Goal: Information Seeking & Learning: Learn about a topic

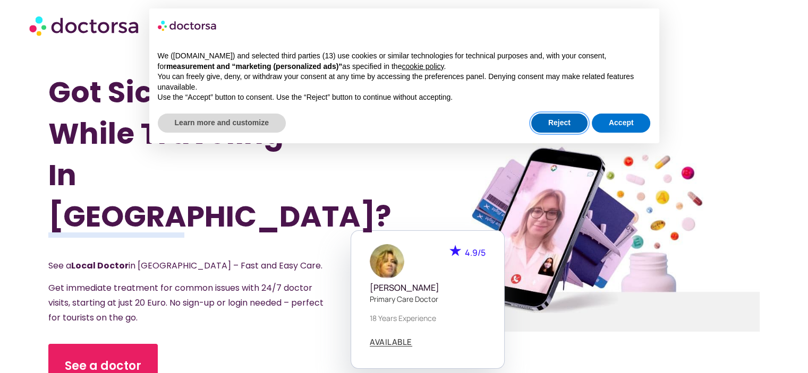
click at [567, 123] on button "Reject" at bounding box center [559, 123] width 56 height 19
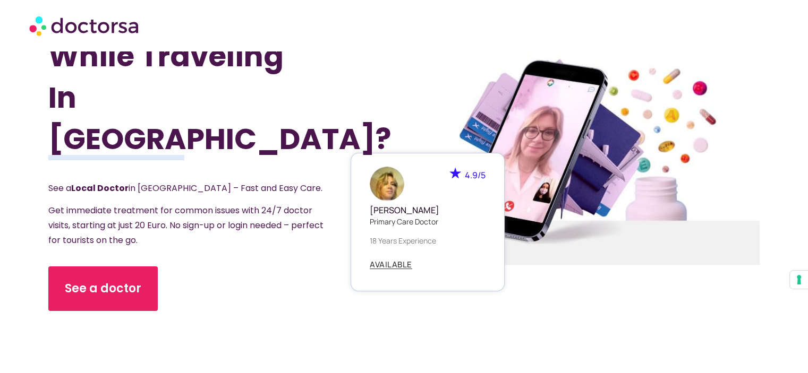
scroll to position [212, 0]
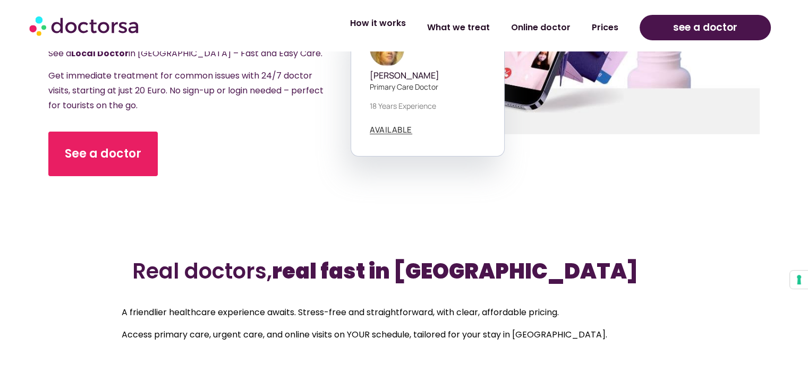
click at [387, 27] on link "How it works" at bounding box center [377, 23] width 77 height 24
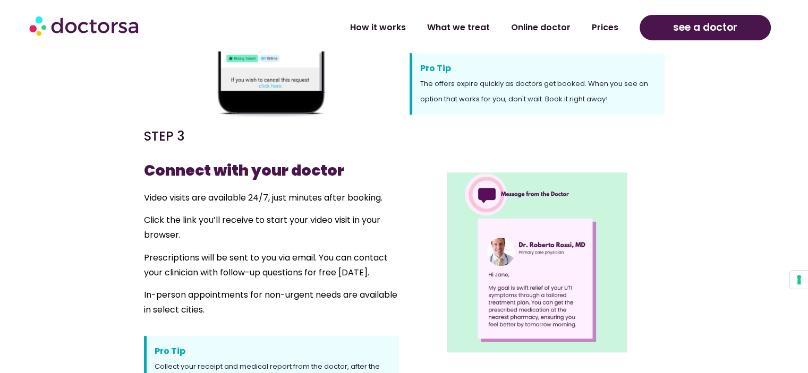
scroll to position [744, 0]
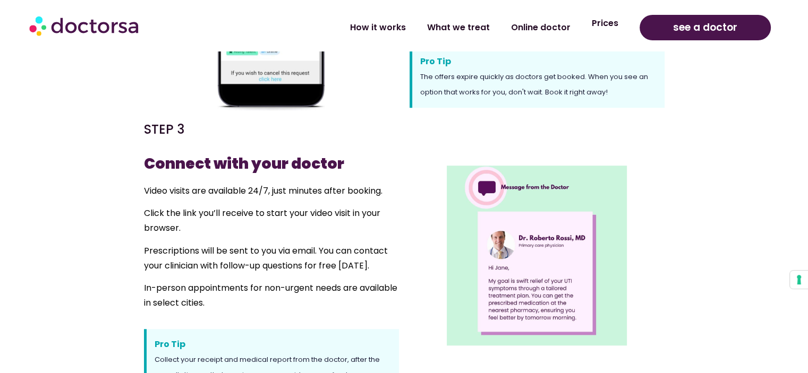
click at [601, 27] on link "Prices" at bounding box center [605, 23] width 48 height 24
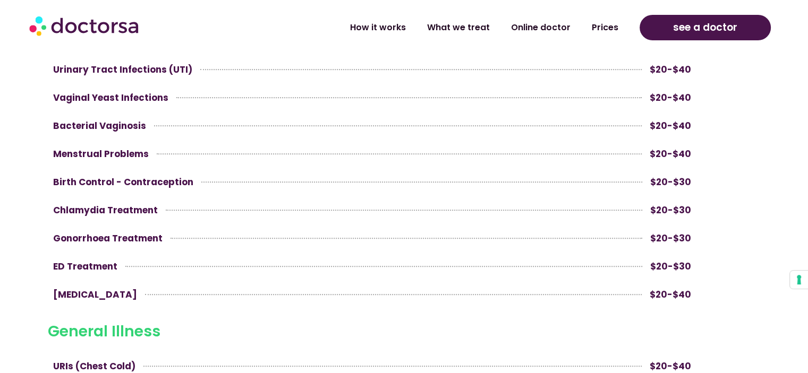
scroll to position [531, 0]
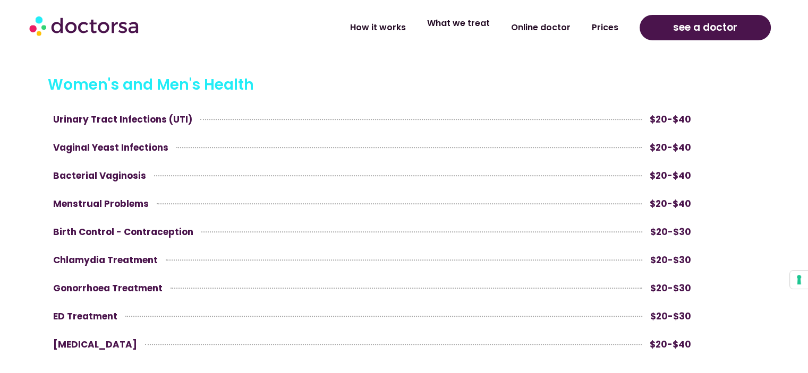
click at [455, 24] on link "What we treat" at bounding box center [458, 23] width 84 height 24
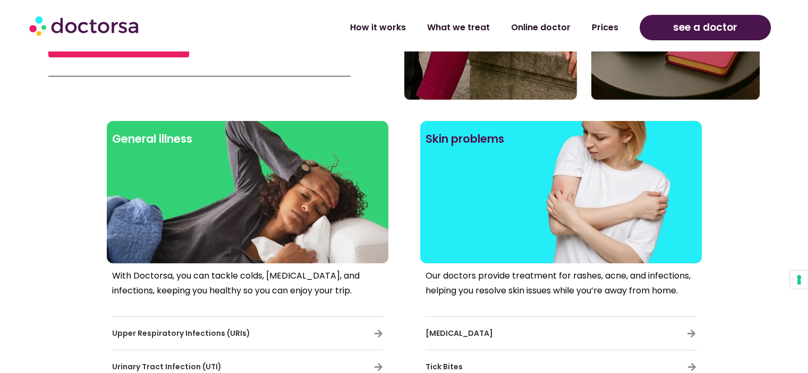
scroll to position [372, 0]
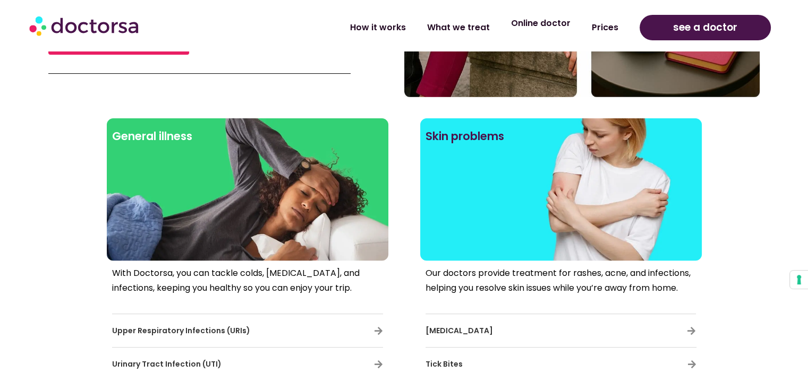
click at [563, 30] on link "Online doctor" at bounding box center [540, 23] width 81 height 24
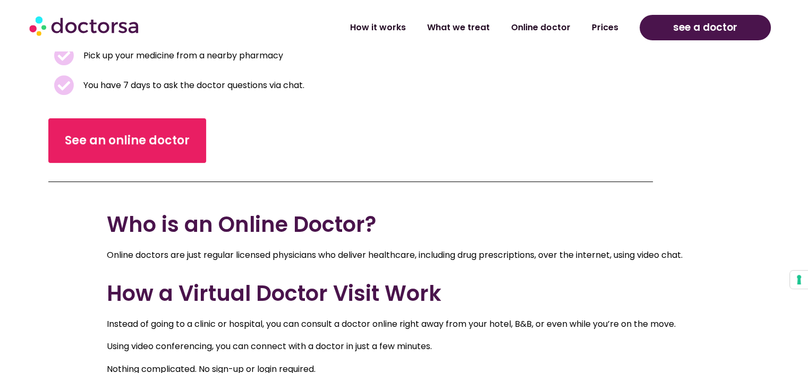
scroll to position [372, 0]
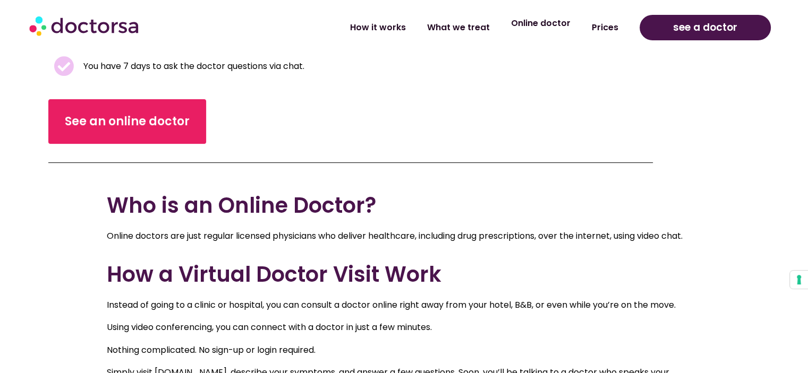
click at [569, 32] on link "Online doctor" at bounding box center [540, 23] width 81 height 24
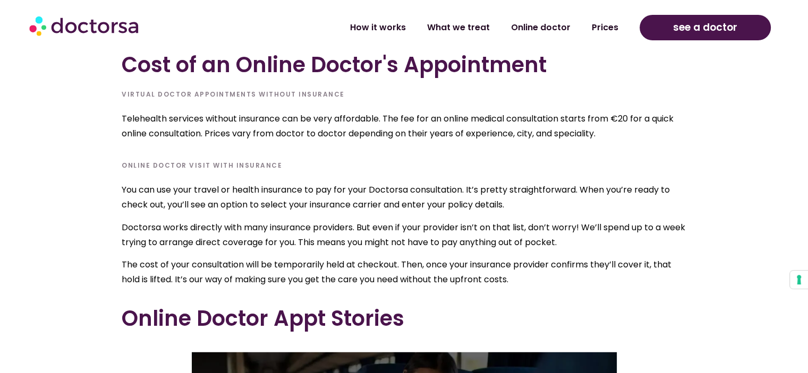
scroll to position [2868, 0]
